Goal: Task Accomplishment & Management: Use online tool/utility

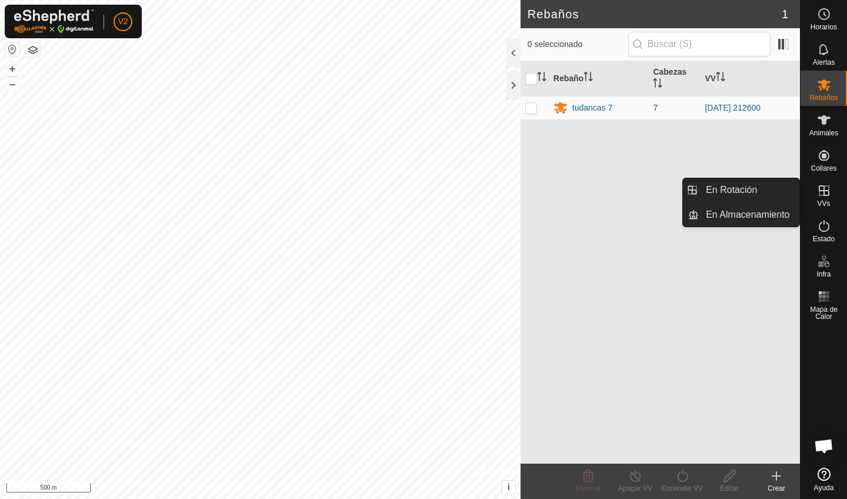
click at [824, 197] on icon at bounding box center [824, 191] width 14 height 14
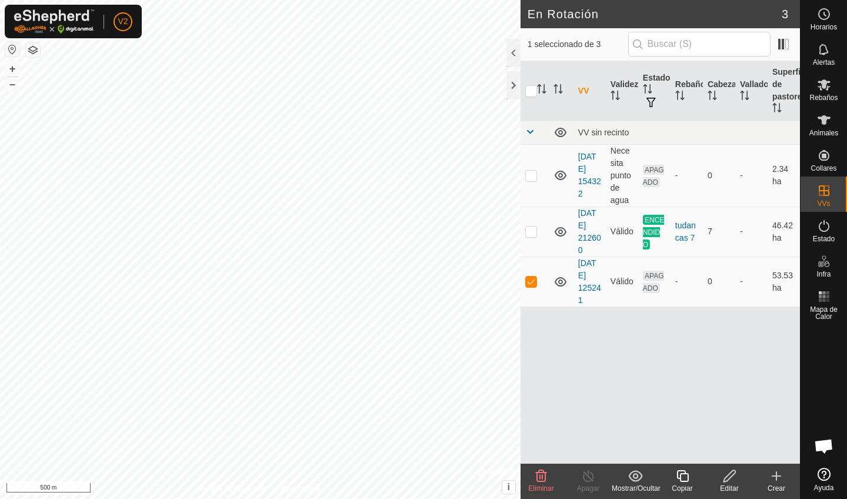
click at [730, 476] on icon at bounding box center [729, 476] width 15 height 14
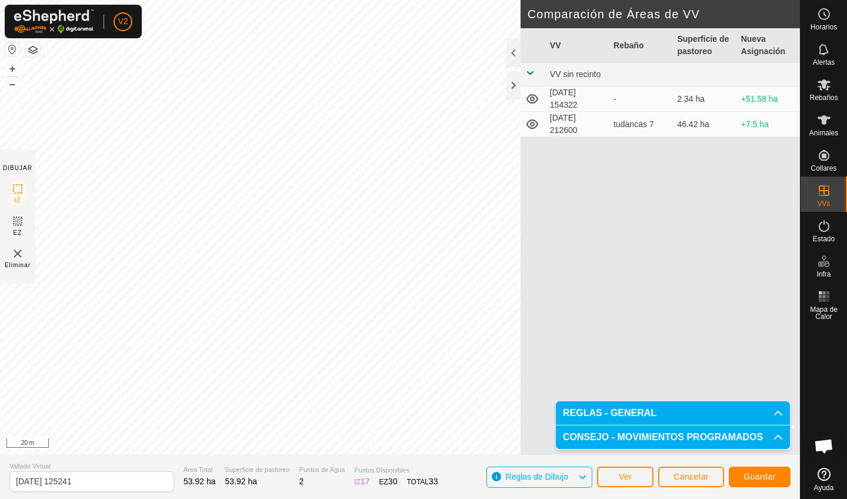
click at [743, 481] on button "Guardar" at bounding box center [760, 476] width 62 height 21
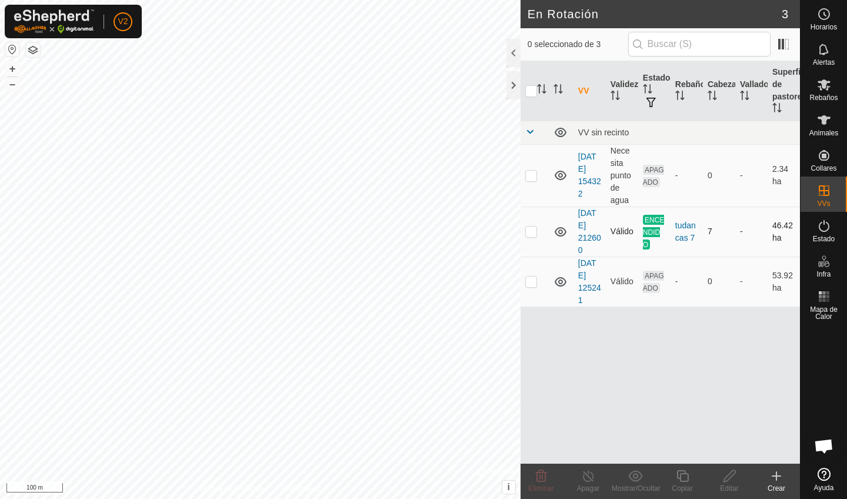
checkbox input "true"
click at [724, 475] on icon at bounding box center [729, 476] width 15 height 14
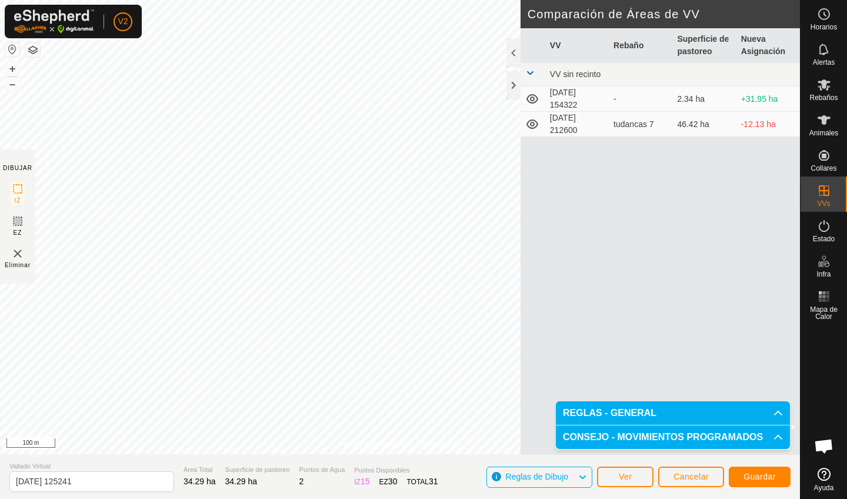
click at [754, 479] on span "Guardar" at bounding box center [759, 476] width 32 height 9
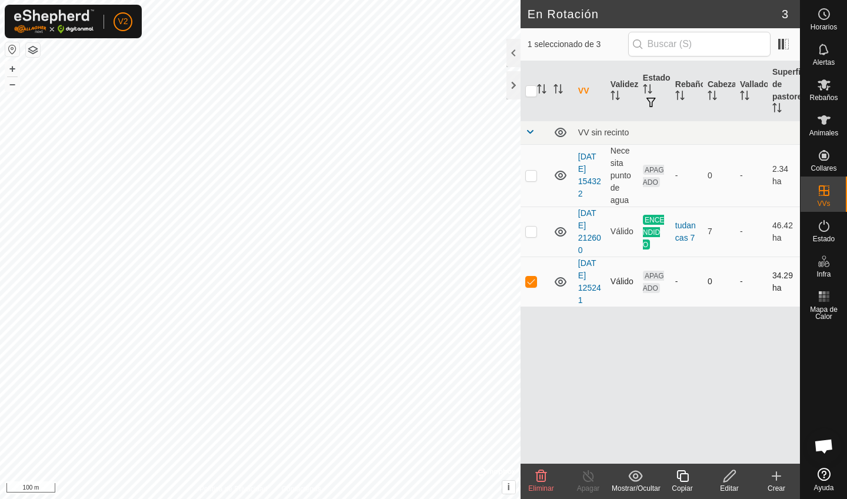
click at [528, 282] on p-checkbox at bounding box center [531, 280] width 12 height 9
checkbox input "false"
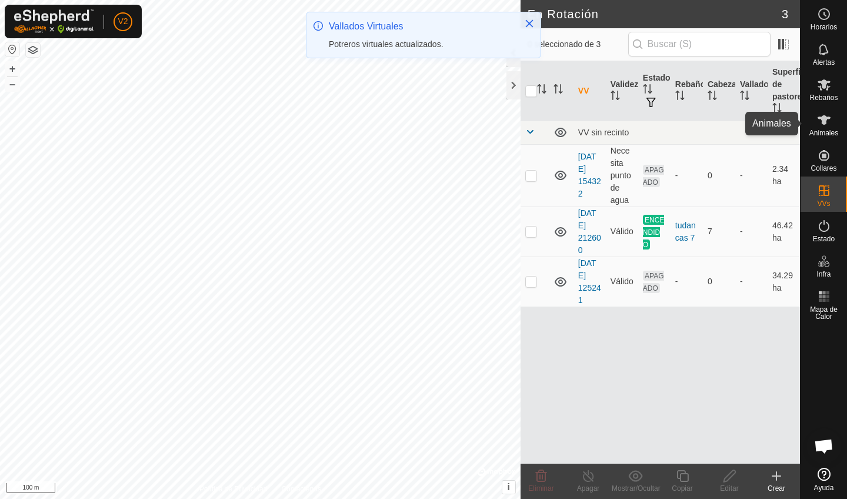
click at [828, 119] on icon at bounding box center [824, 120] width 14 height 14
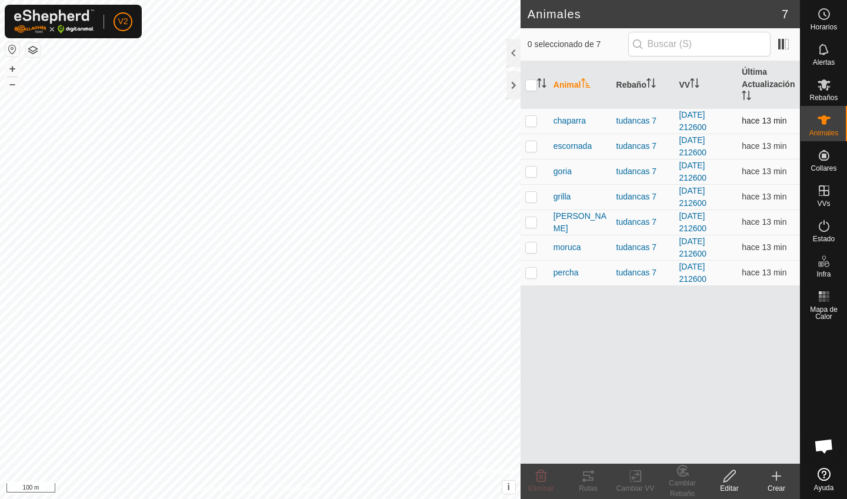
click at [528, 122] on p-checkbox at bounding box center [531, 120] width 12 height 9
checkbox input "true"
click at [529, 148] on p-checkbox at bounding box center [531, 145] width 12 height 9
checkbox input "true"
click at [532, 176] on td at bounding box center [535, 171] width 28 height 25
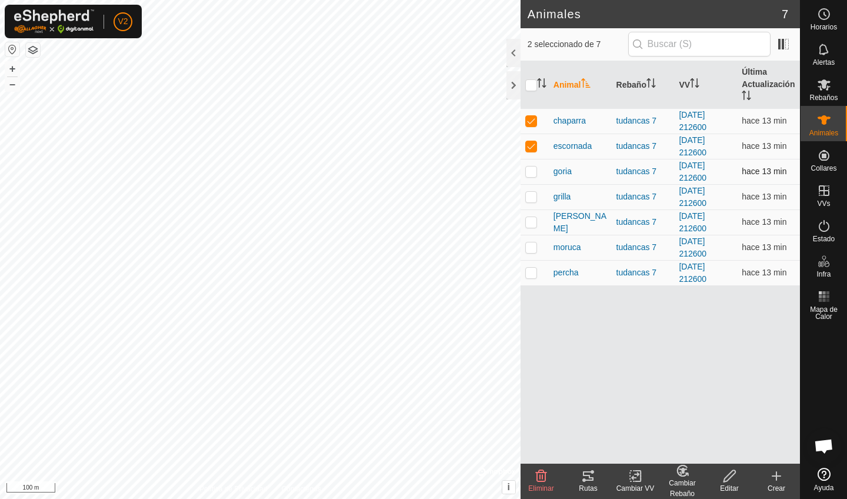
checkbox input "true"
click at [532, 199] on p-checkbox at bounding box center [531, 196] width 12 height 9
checkbox input "true"
click at [532, 218] on p-checkbox at bounding box center [531, 221] width 12 height 9
checkbox input "true"
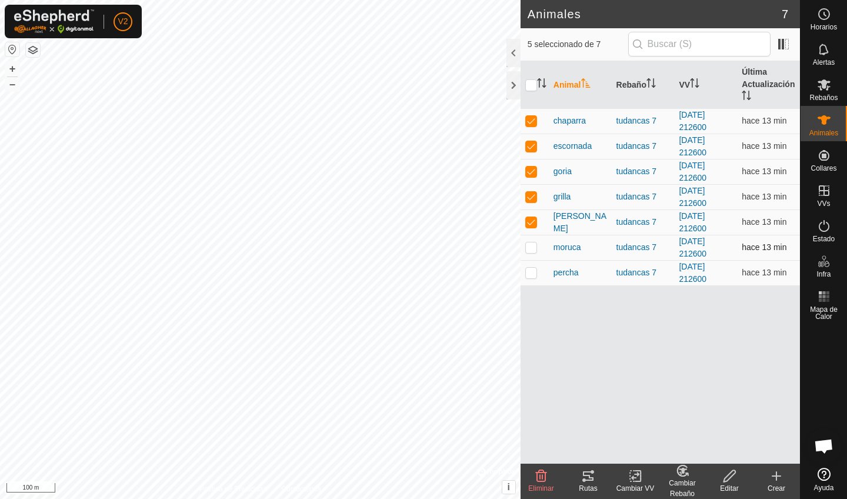
click at [531, 251] on p-checkbox at bounding box center [531, 246] width 12 height 9
checkbox input "true"
click at [529, 272] on p-checkbox at bounding box center [531, 272] width 12 height 9
checkbox input "true"
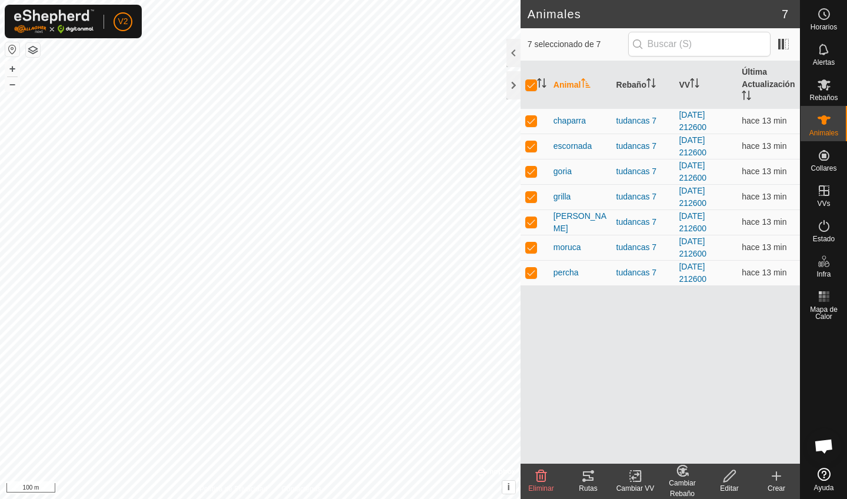
click at [631, 481] on rect at bounding box center [635, 476] width 11 height 11
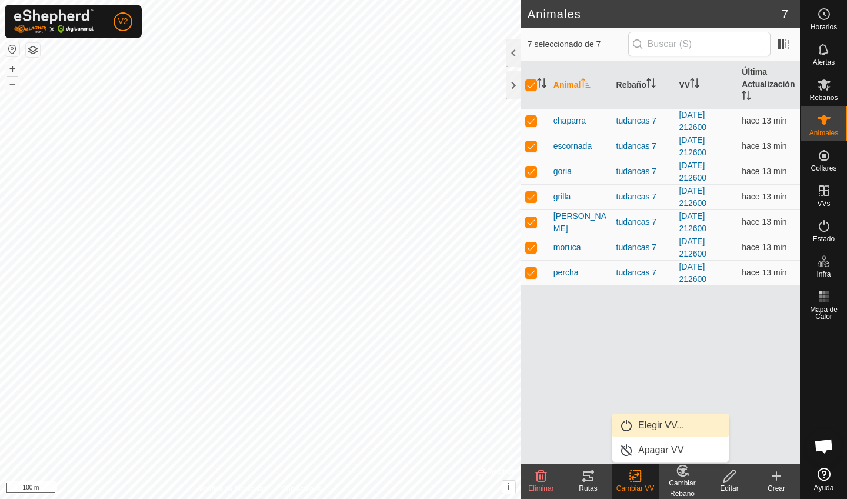
click at [651, 424] on link "Elegir VV..." at bounding box center [670, 426] width 116 height 24
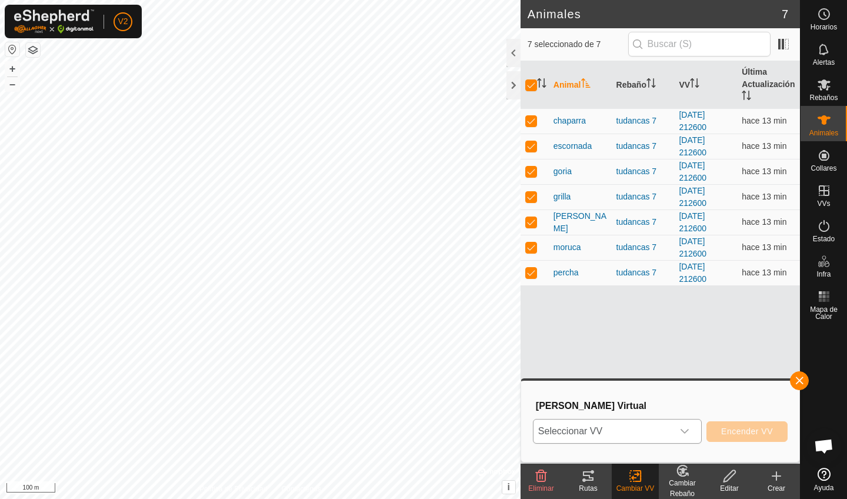
click at [688, 432] on icon "dropdown trigger" at bounding box center [684, 430] width 9 height 9
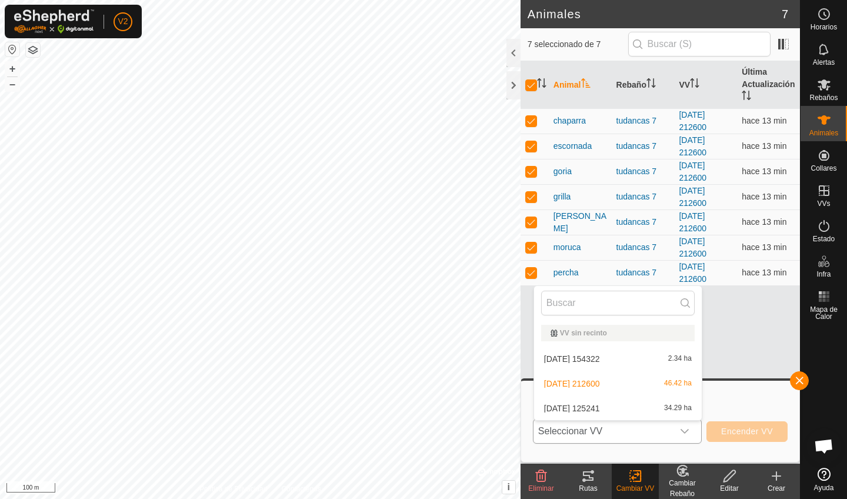
click at [682, 411] on li "[DATE] 125241 34.29 ha" at bounding box center [618, 408] width 168 height 24
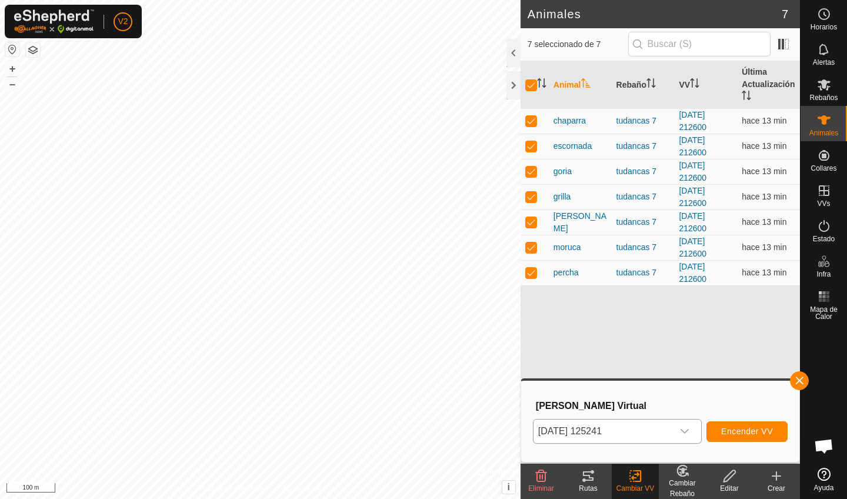
click at [726, 431] on span "Encender VV" at bounding box center [747, 430] width 52 height 9
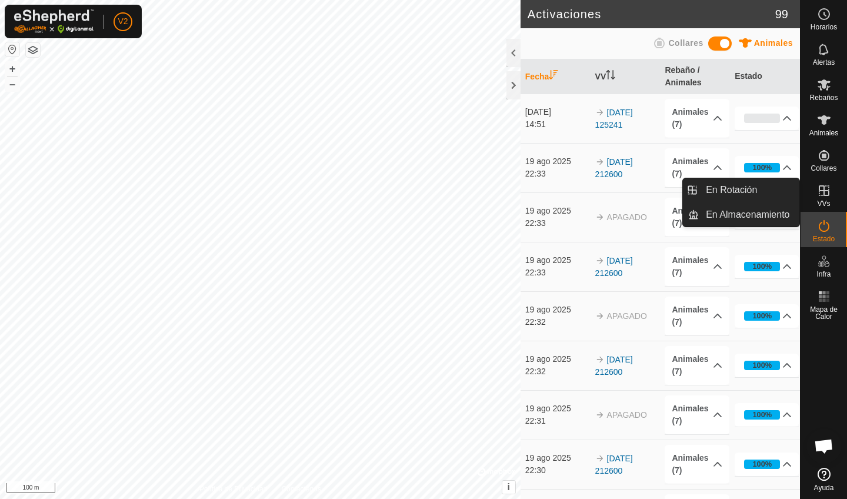
click at [828, 185] on icon at bounding box center [824, 191] width 14 height 14
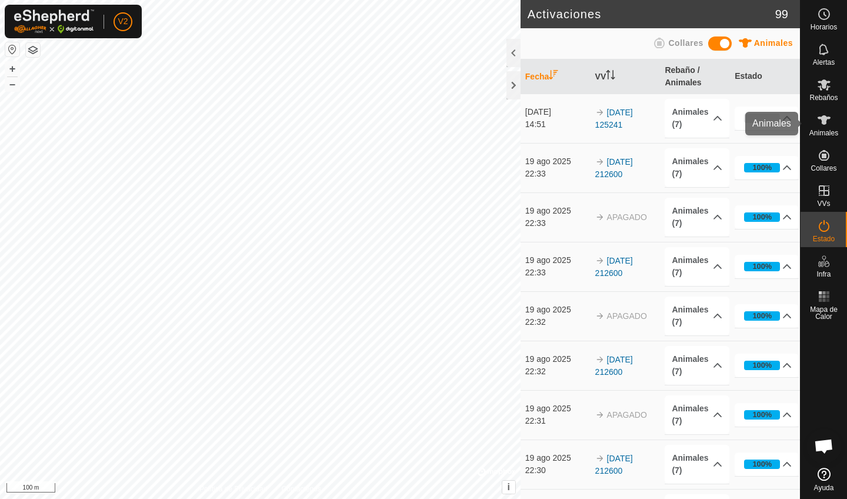
click at [831, 123] on icon at bounding box center [824, 120] width 14 height 14
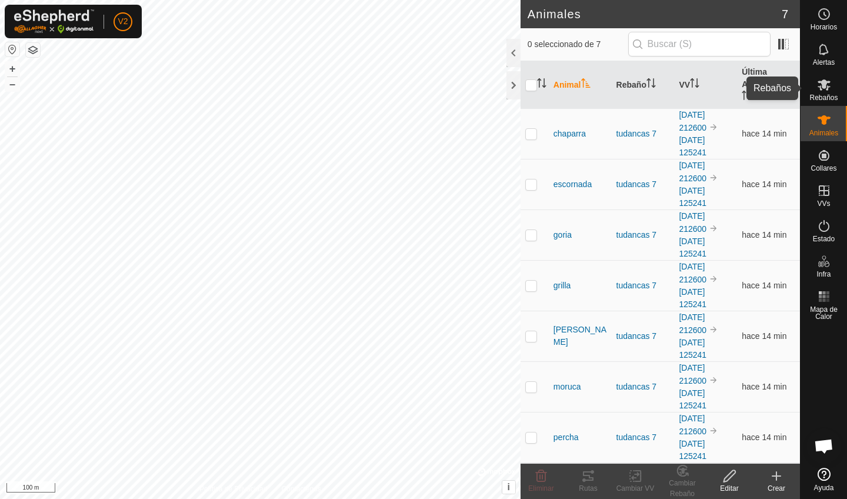
click at [829, 97] on span "Rebaños" at bounding box center [823, 97] width 28 height 7
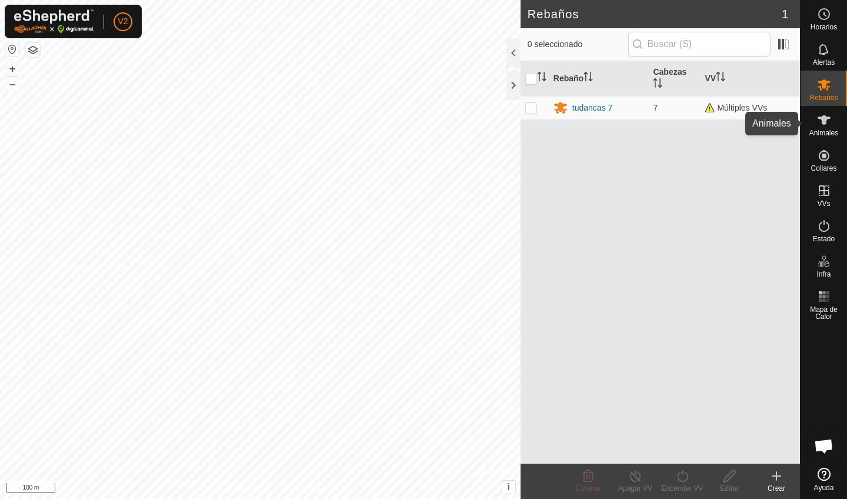
click at [831, 126] on icon at bounding box center [824, 120] width 14 height 14
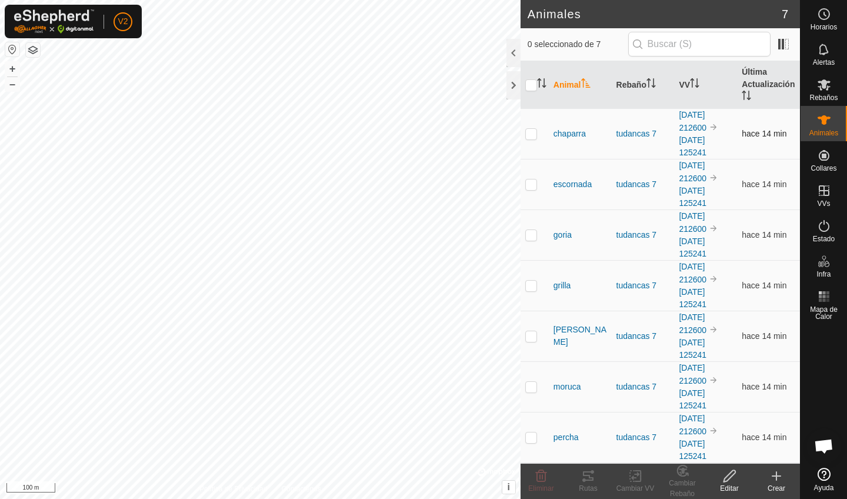
click at [531, 134] on p-checkbox at bounding box center [531, 133] width 12 height 9
checkbox input "true"
click at [531, 182] on p-checkbox at bounding box center [531, 183] width 12 height 9
checkbox input "true"
click at [532, 238] on p-checkbox at bounding box center [531, 234] width 12 height 9
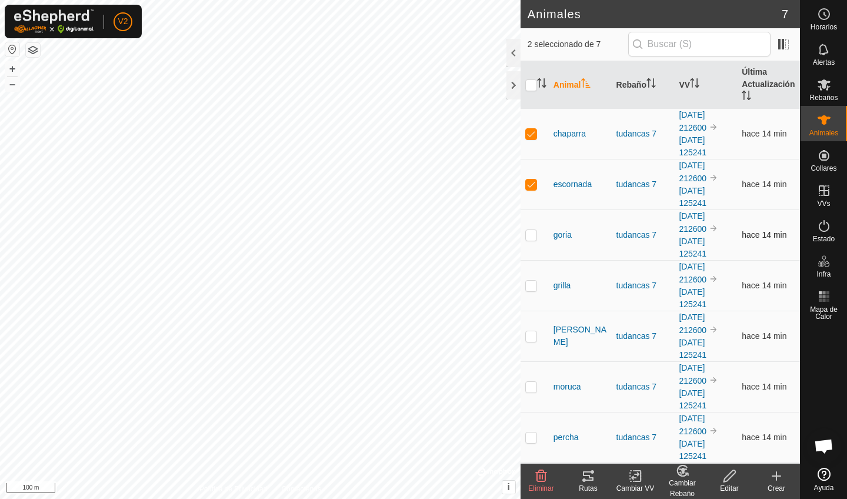
checkbox input "true"
click at [527, 290] on td at bounding box center [535, 285] width 28 height 51
checkbox input "true"
click at [533, 342] on td at bounding box center [535, 336] width 28 height 51
checkbox input "true"
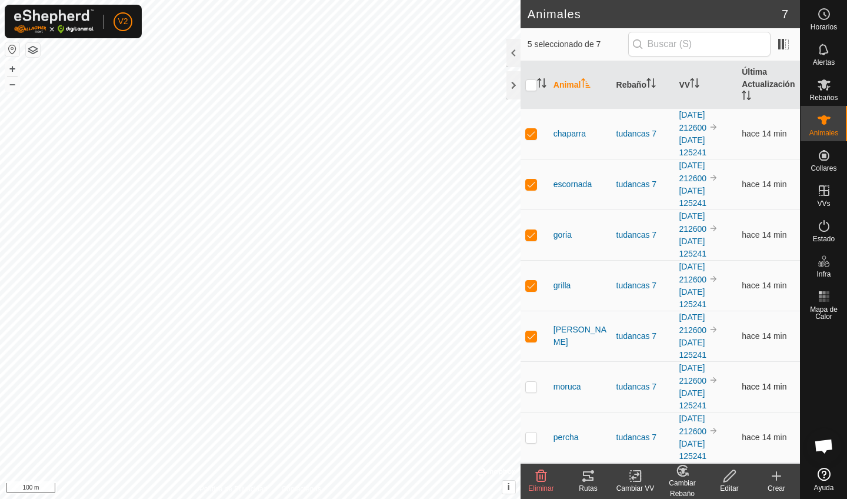
click at [532, 388] on p-checkbox at bounding box center [531, 386] width 12 height 9
checkbox input "true"
click at [532, 438] on p-checkbox at bounding box center [531, 436] width 12 height 9
checkbox input "true"
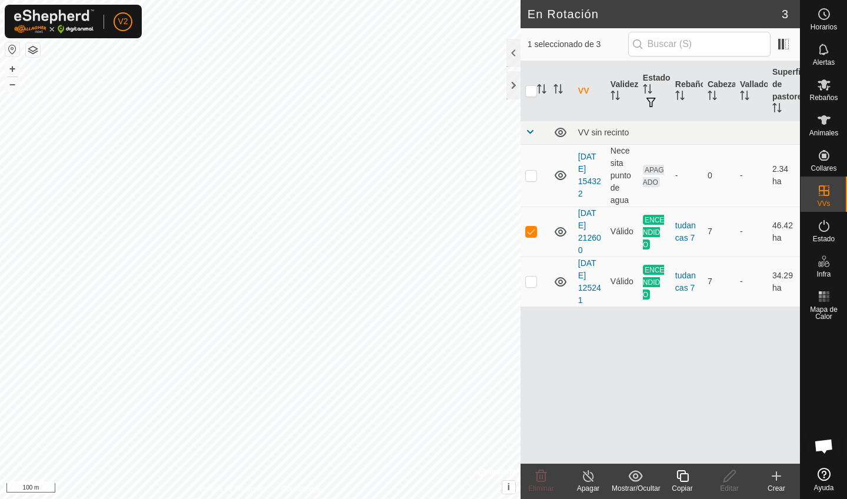
click at [589, 471] on icon at bounding box center [588, 476] width 11 height 12
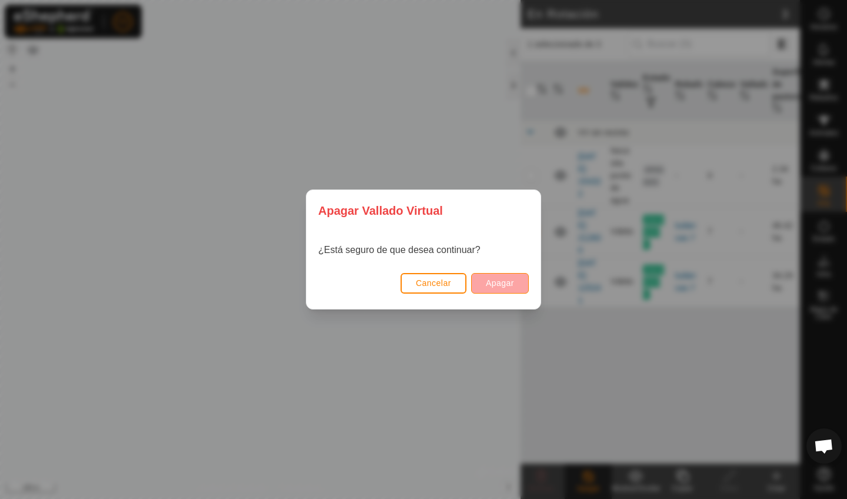
click at [492, 282] on span "Apagar" at bounding box center [500, 282] width 28 height 9
